Goal: Transaction & Acquisition: Purchase product/service

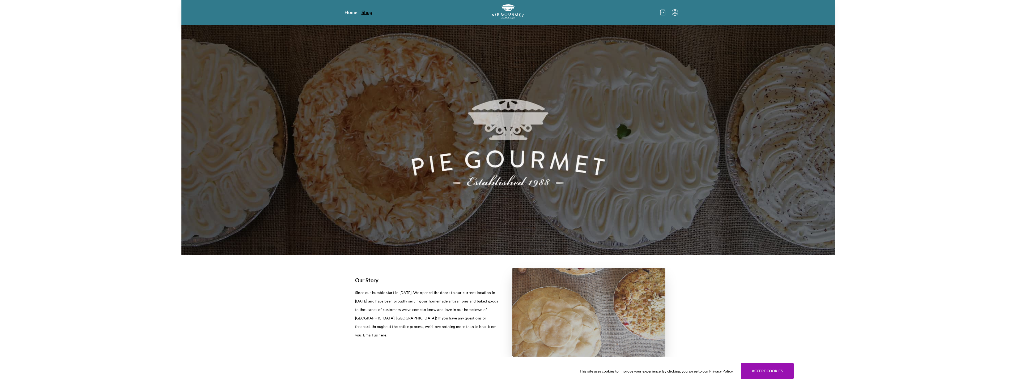
click at [368, 13] on link "Shop" at bounding box center [367, 12] width 11 height 6
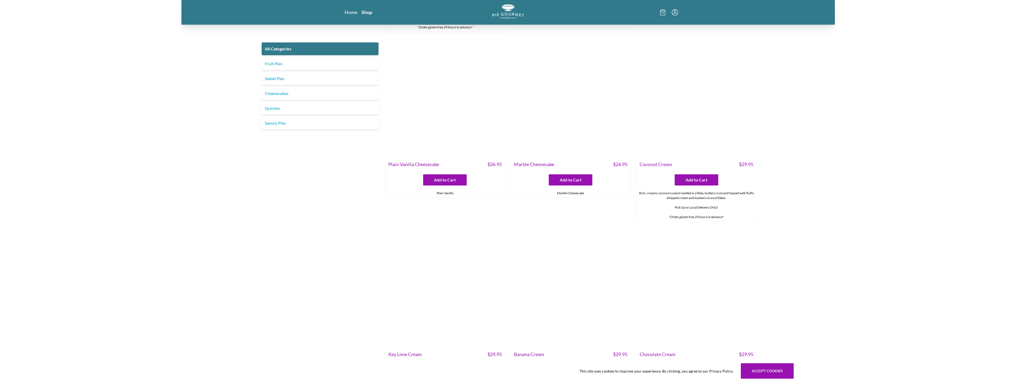
scroll to position [1169, 0]
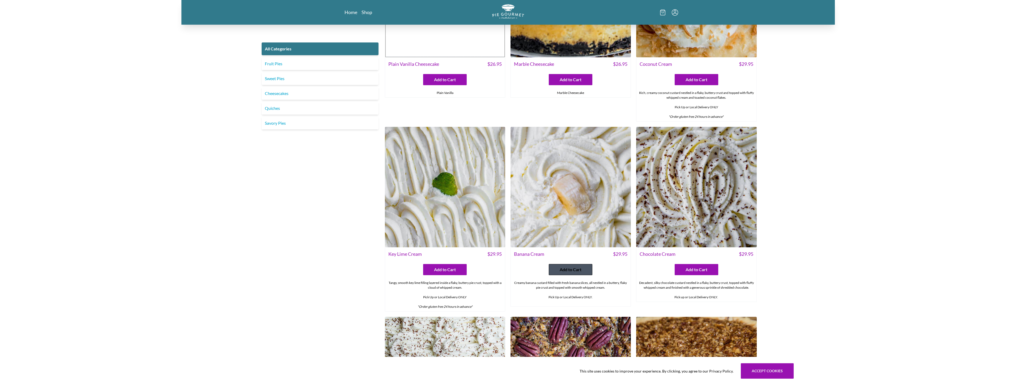
click at [571, 269] on span "Add to Cart" at bounding box center [571, 270] width 22 height 6
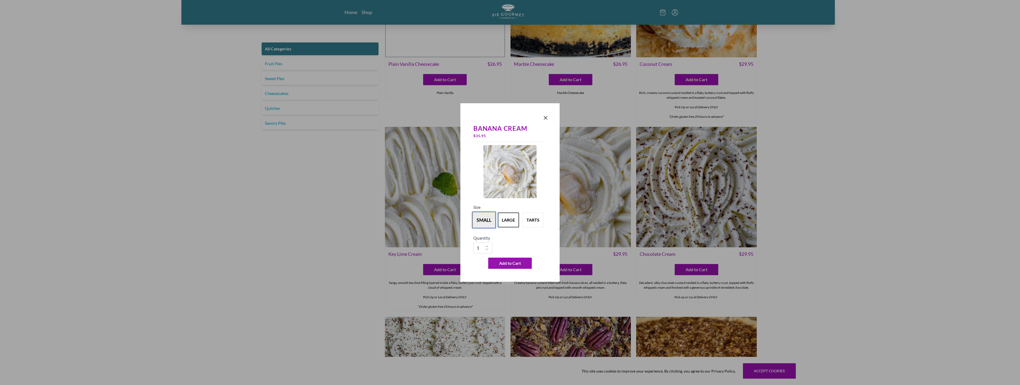
click at [490, 223] on button "small" at bounding box center [483, 220] width 23 height 16
click at [506, 225] on button "large" at bounding box center [508, 220] width 23 height 16
drag, startPoint x: 528, startPoint y: 220, endPoint x: 533, endPoint y: 220, distance: 4.8
click at [533, 220] on button "tarts" at bounding box center [532, 220] width 23 height 16
click at [516, 224] on button "large" at bounding box center [508, 220] width 23 height 16
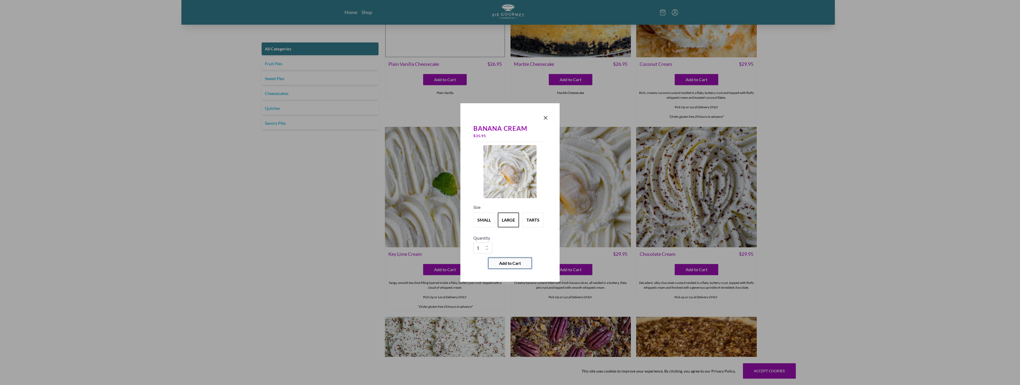
click at [502, 262] on span "Add to Cart" at bounding box center [510, 263] width 22 height 6
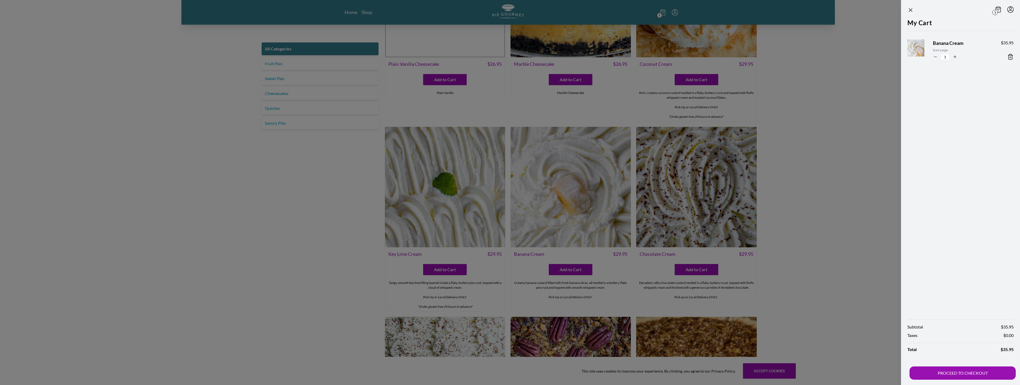
drag, startPoint x: 366, startPoint y: 180, endPoint x: 364, endPoint y: 180, distance: 2.7
click at [364, 180] on div at bounding box center [510, 192] width 1020 height 385
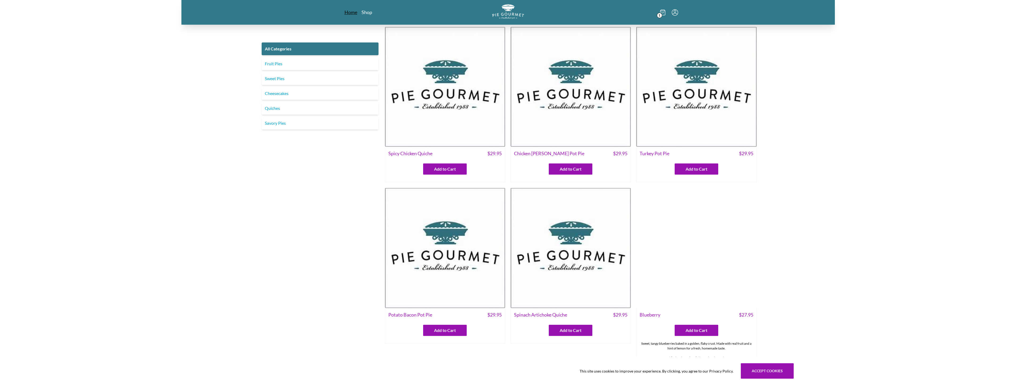
scroll to position [0, 0]
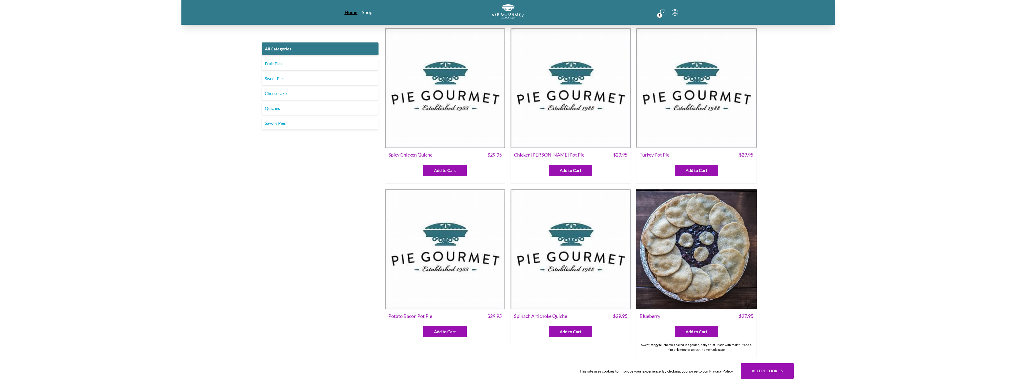
click at [350, 14] on link "Home" at bounding box center [351, 12] width 13 height 6
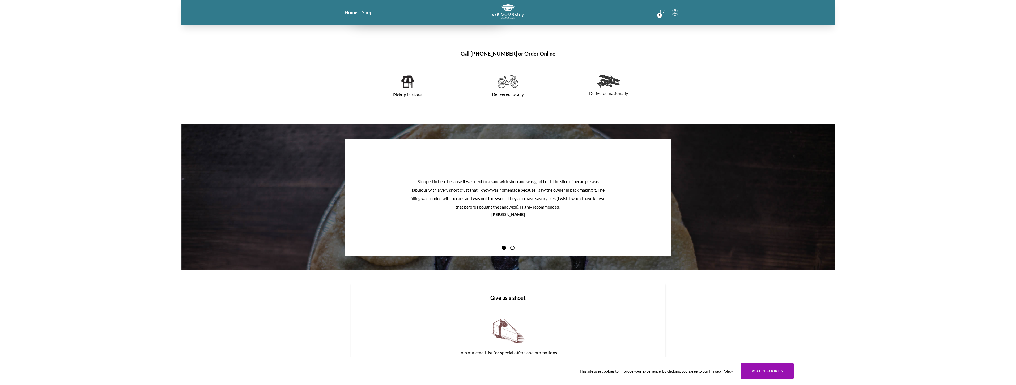
scroll to position [558, 0]
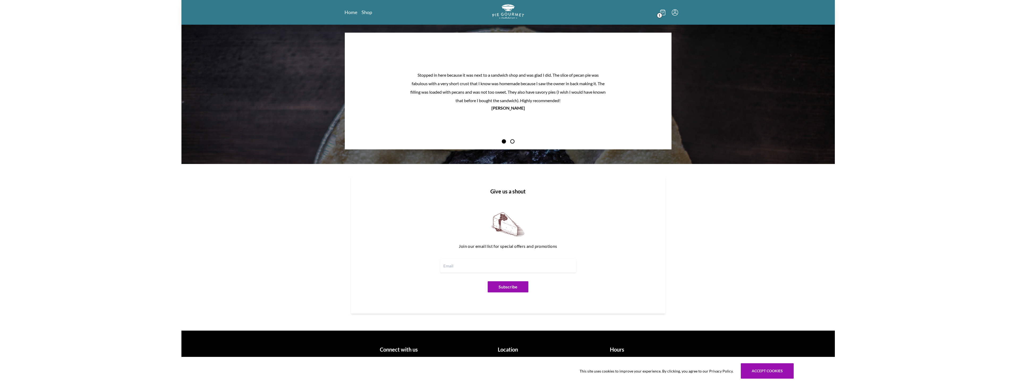
click at [508, 351] on h1 "Location" at bounding box center [508, 350] width 105 height 8
click at [766, 372] on button "Accept cookies" at bounding box center [767, 371] width 53 height 15
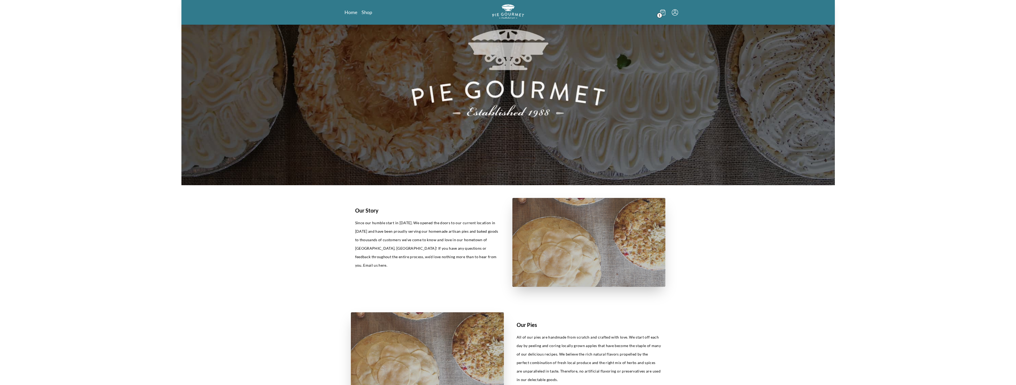
scroll to position [0, 0]
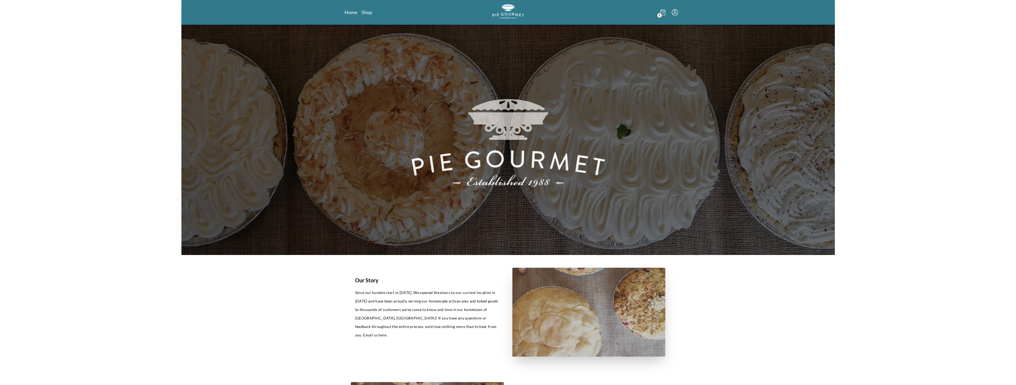
click at [664, 13] on icon at bounding box center [662, 13] width 5 height 6
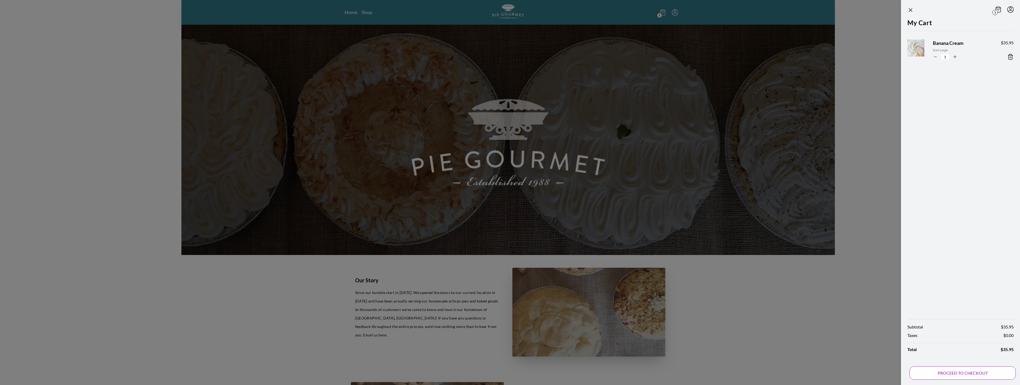
click at [968, 374] on button "PROCEED TO CHECKOUT" at bounding box center [963, 373] width 106 height 13
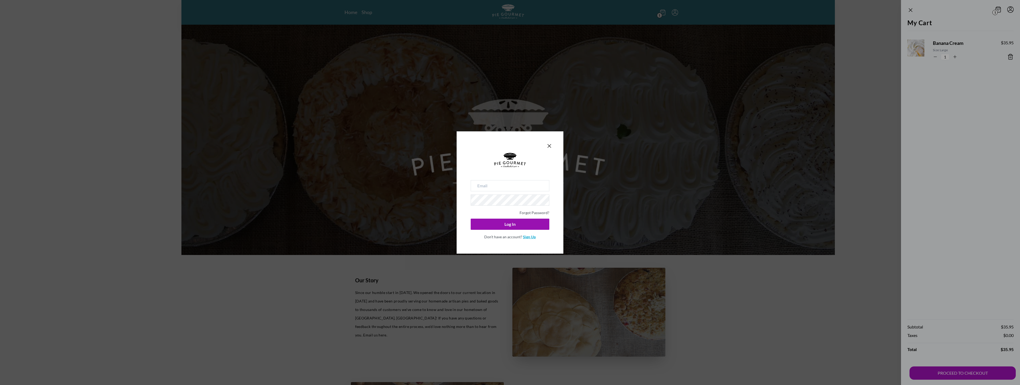
click at [528, 237] on link "Sign Up" at bounding box center [529, 237] width 13 height 5
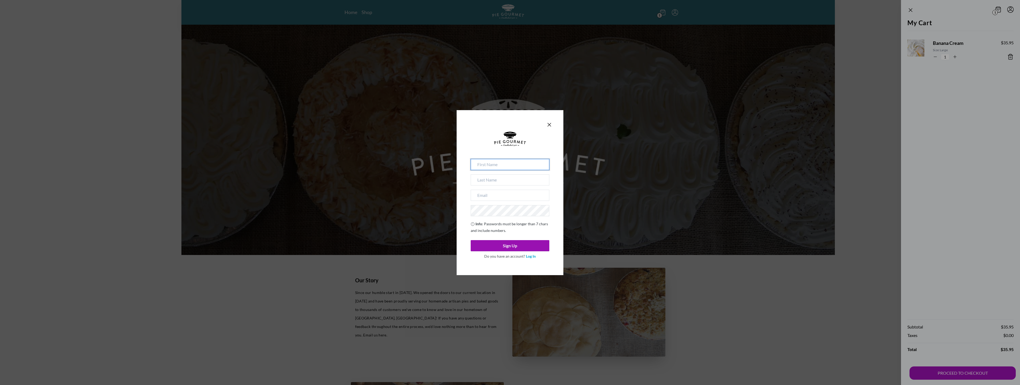
click at [482, 165] on input at bounding box center [510, 164] width 79 height 11
type input "X"
click at [480, 182] on input at bounding box center [510, 180] width 79 height 11
type input "[PERSON_NAME]"
click at [483, 197] on input "email" at bounding box center [510, 195] width 79 height 11
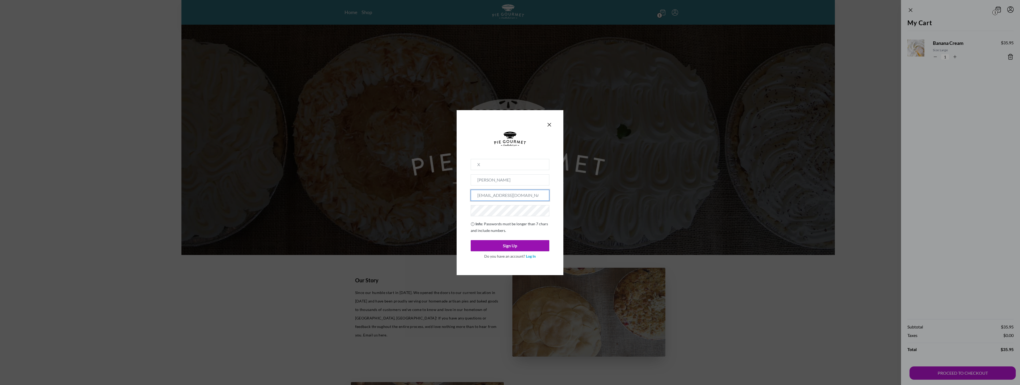
type input "[EMAIL_ADDRESS][DOMAIN_NAME]"
click at [494, 245] on button "Sign Up" at bounding box center [510, 245] width 79 height 11
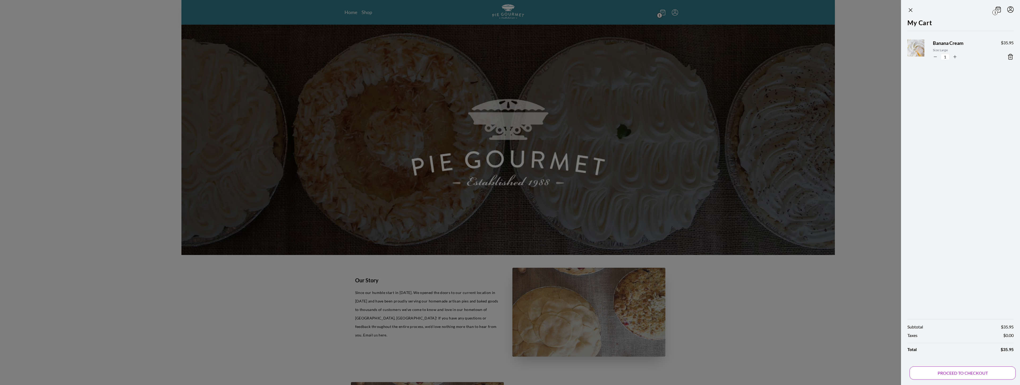
click at [949, 370] on button "PROCEED TO CHECKOUT" at bounding box center [963, 373] width 106 height 13
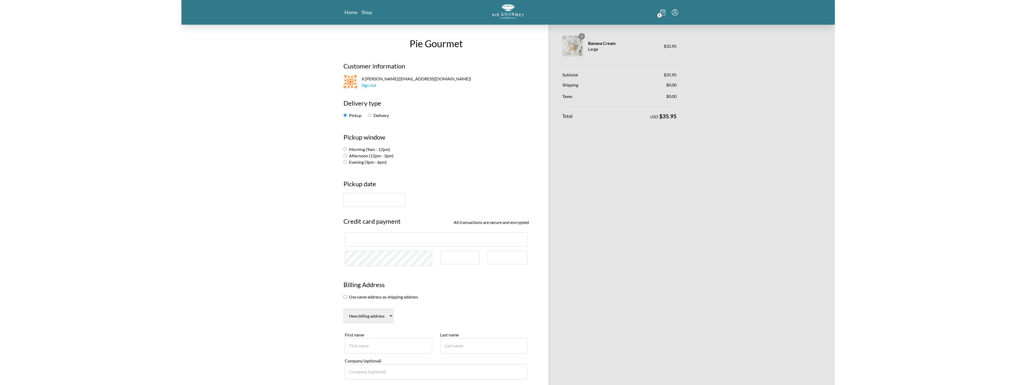
scroll to position [27, 0]
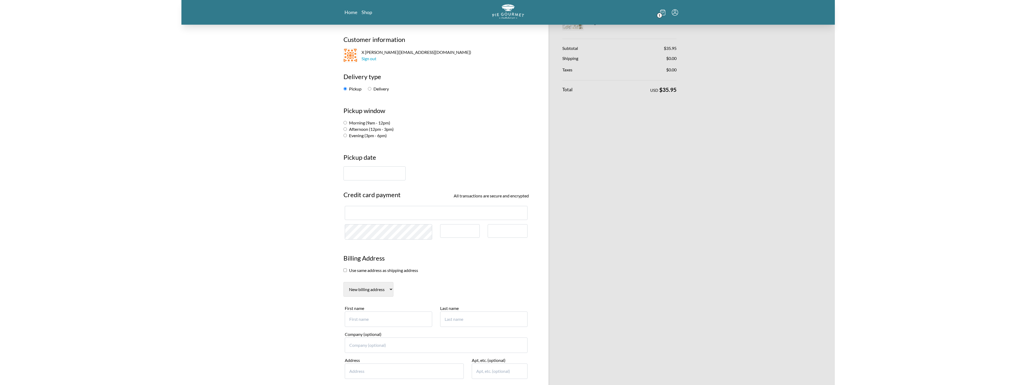
click at [345, 136] on input "Evening (3pm - 6pm)" at bounding box center [344, 135] width 3 height 3
radio input "true"
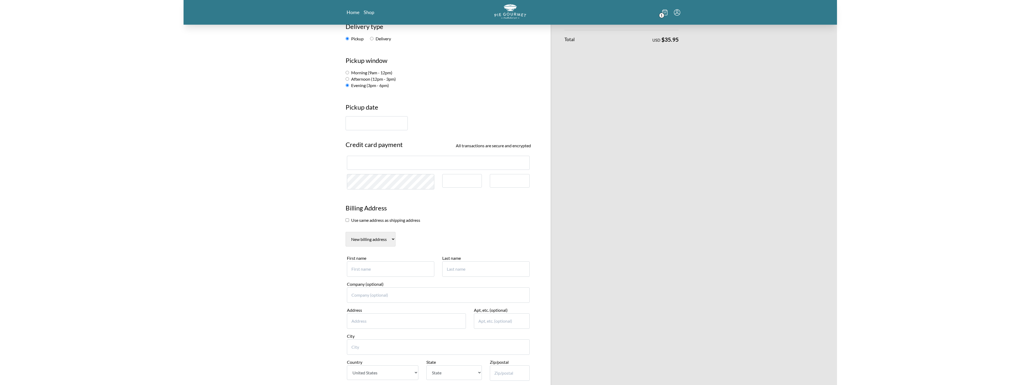
scroll to position [80, 0]
click at [355, 124] on input "text" at bounding box center [374, 120] width 62 height 14
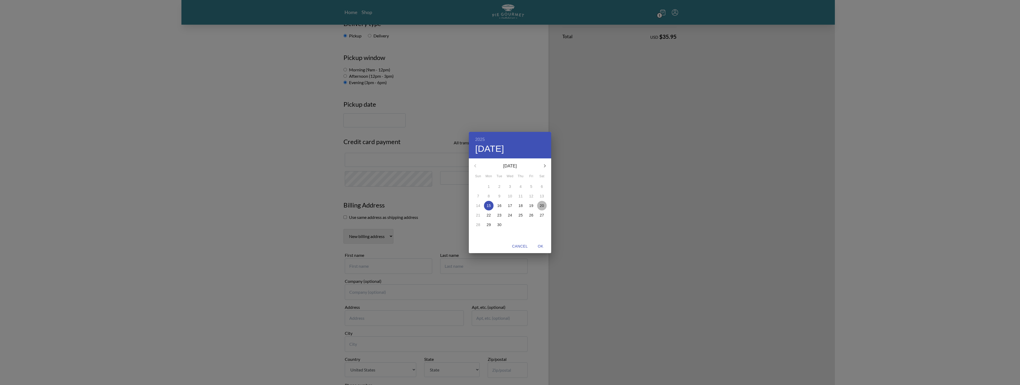
click at [542, 207] on p "20" at bounding box center [542, 205] width 4 height 5
click at [531, 206] on p "19" at bounding box center [531, 205] width 4 height 5
